Goal: Task Accomplishment & Management: Manage account settings

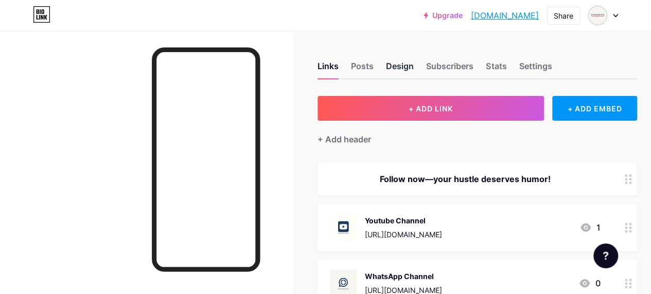
click at [409, 63] on div "Design" at bounding box center [400, 69] width 28 height 19
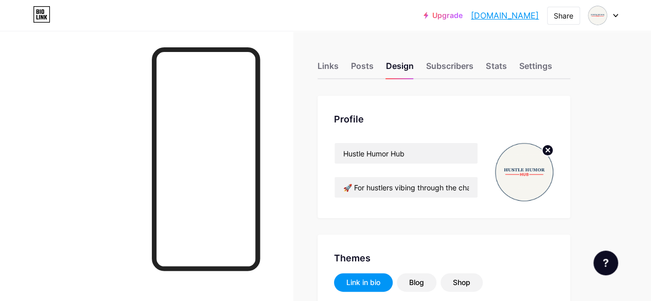
click at [552, 147] on circle at bounding box center [547, 150] width 11 height 11
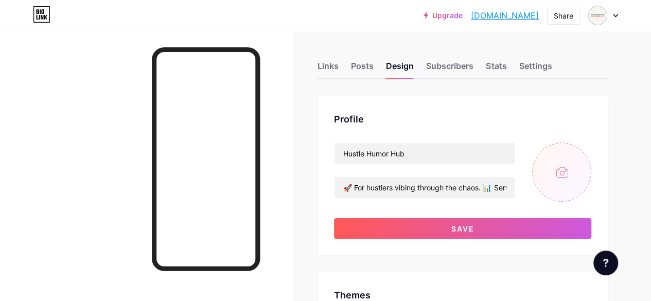
click at [570, 176] on input "file" at bounding box center [562, 172] width 59 height 59
type input "#1d3d5f"
type input "#000000"
type input "C:\fakepath\19.jpg"
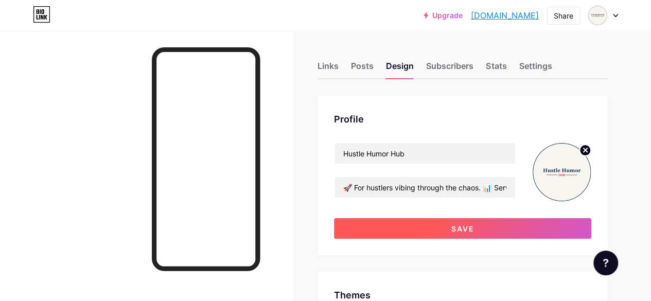
click at [479, 225] on button "Save" at bounding box center [463, 228] width 258 height 21
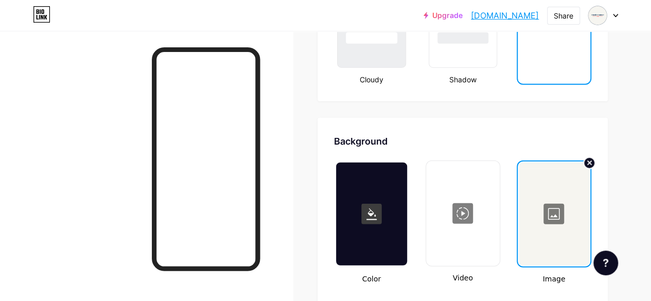
scroll to position [1339, 0]
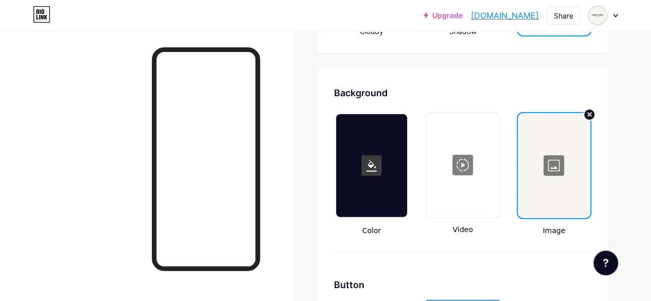
click at [556, 171] on div at bounding box center [554, 165] width 71 height 103
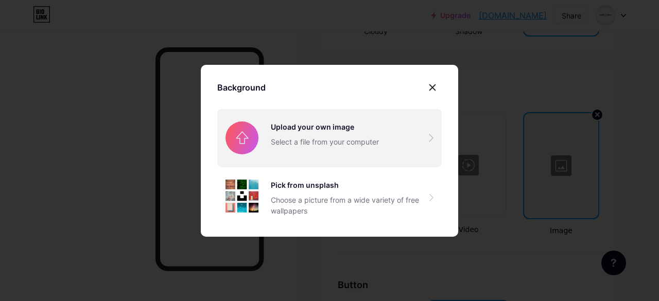
click at [320, 146] on input "file" at bounding box center [329, 138] width 225 height 58
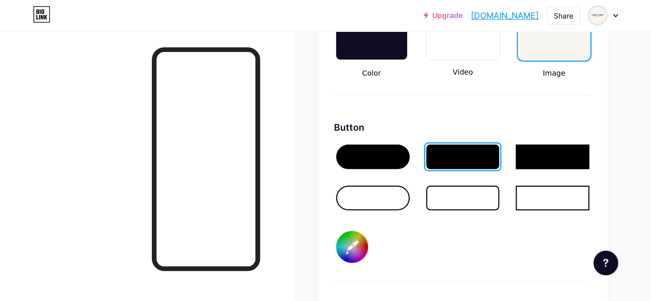
scroll to position [1545, 0]
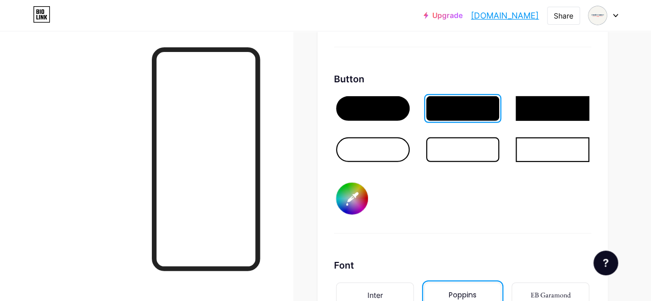
drag, startPoint x: 357, startPoint y: 200, endPoint x: 374, endPoint y: 210, distance: 19.2
click at [357, 200] on input "#1d3d5f" at bounding box center [352, 199] width 32 height 32
click at [434, 198] on div "Button #1d3d5f" at bounding box center [463, 153] width 258 height 162
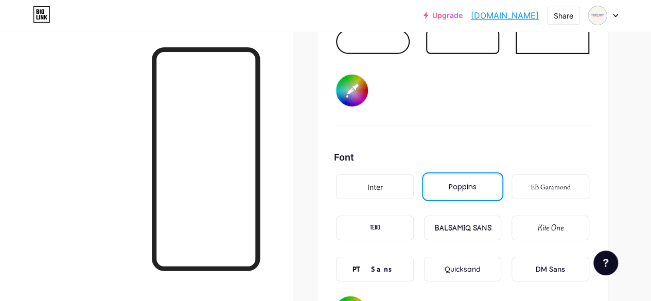
scroll to position [1700, 0]
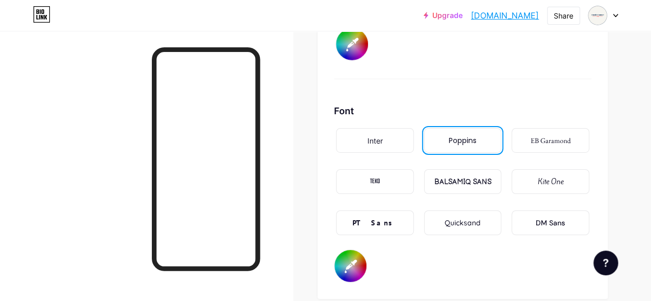
click at [341, 273] on input "#000000" at bounding box center [351, 266] width 32 height 32
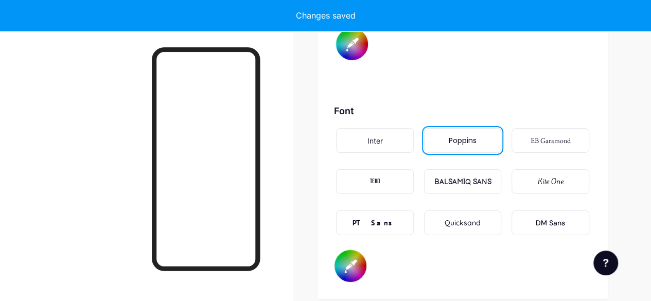
type input "#1d3d5f"
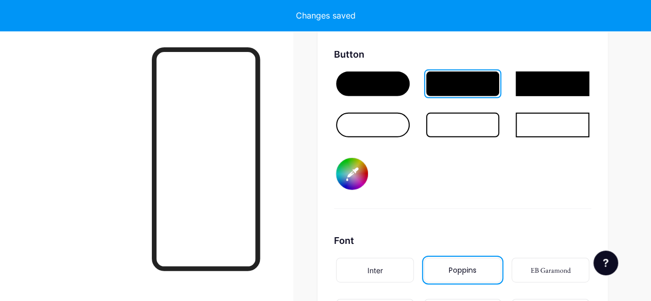
scroll to position [1494, 0]
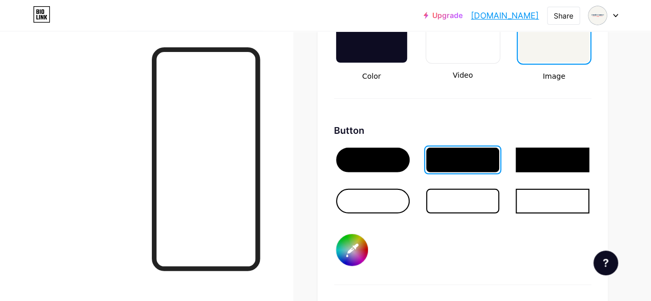
click at [458, 204] on div at bounding box center [463, 201] width 74 height 25
click at [465, 166] on div at bounding box center [463, 160] width 74 height 25
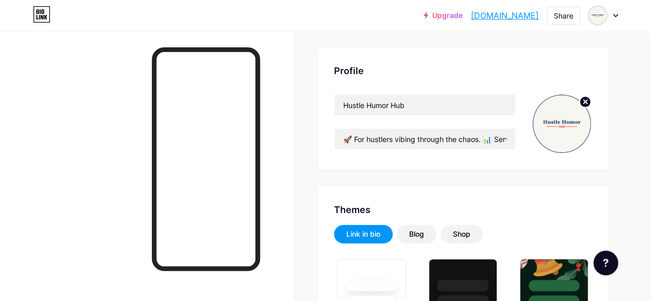
scroll to position [0, 0]
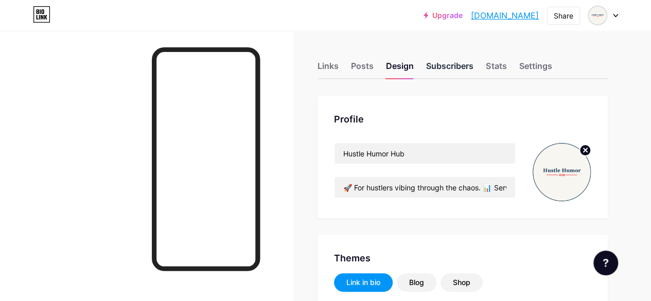
click at [457, 63] on div "Subscribers" at bounding box center [449, 69] width 47 height 19
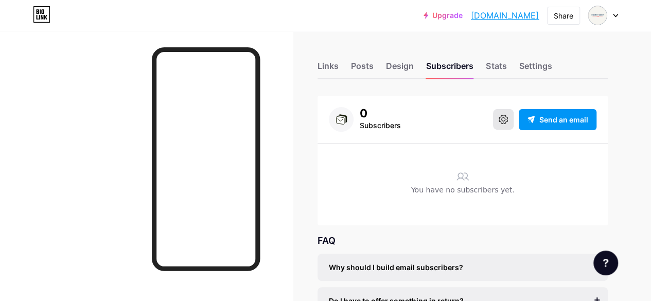
click at [505, 122] on icon at bounding box center [503, 119] width 9 height 9
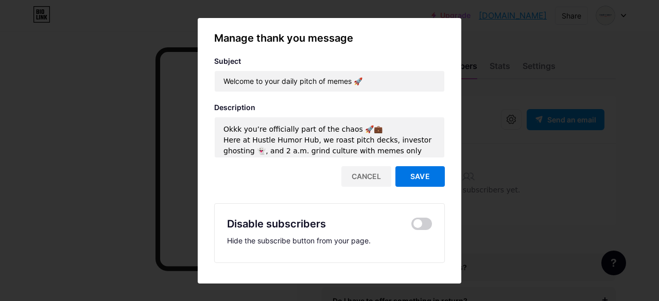
click at [413, 176] on span "Save" at bounding box center [420, 176] width 20 height 9
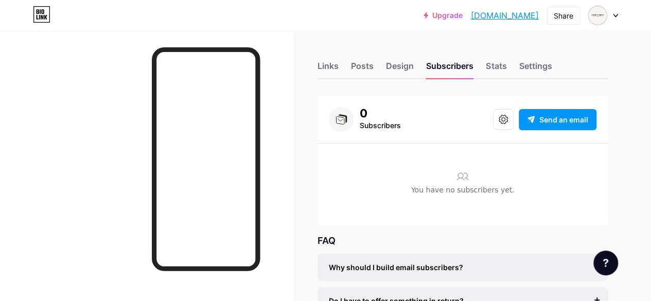
click at [518, 65] on div "Links Posts Design Subscribers Stats Settings" at bounding box center [463, 61] width 290 height 36
click at [535, 66] on div "Settings" at bounding box center [535, 69] width 33 height 19
